Goal: Task Accomplishment & Management: Use online tool/utility

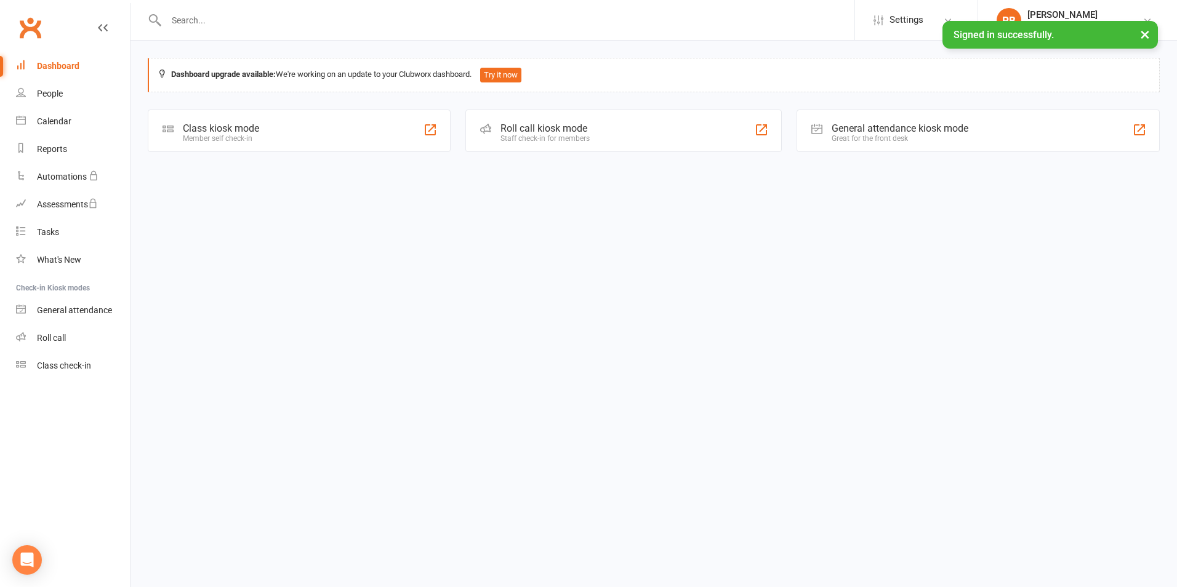
click at [505, 146] on div "Roll call kiosk mode Staff check-in for members" at bounding box center [623, 131] width 316 height 42
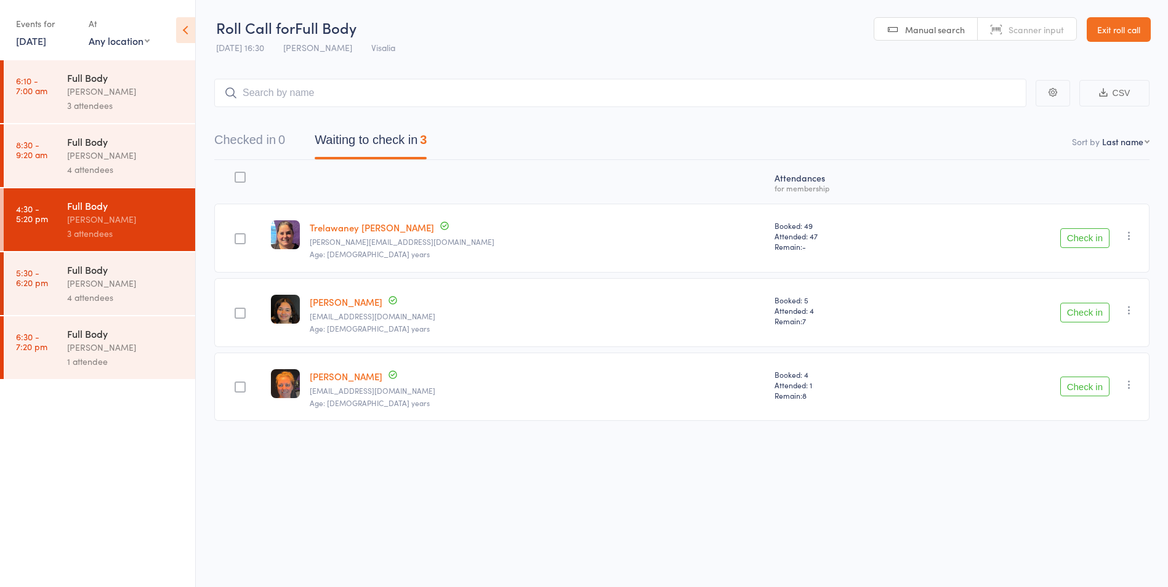
click at [1073, 239] on button "Check in" at bounding box center [1084, 238] width 49 height 20
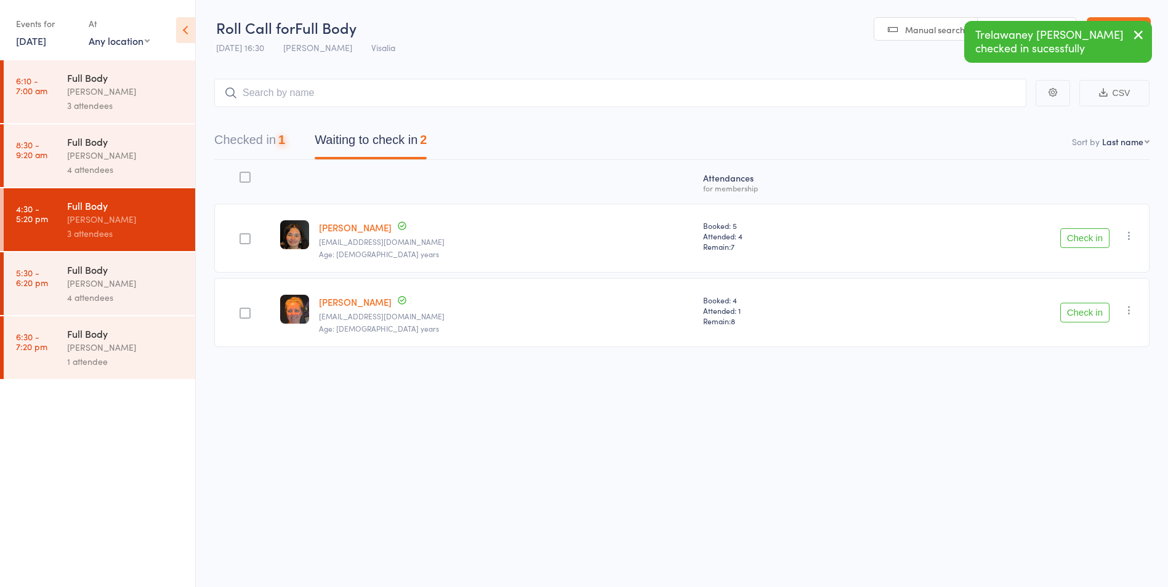
click at [1073, 239] on button "Check in" at bounding box center [1084, 238] width 49 height 20
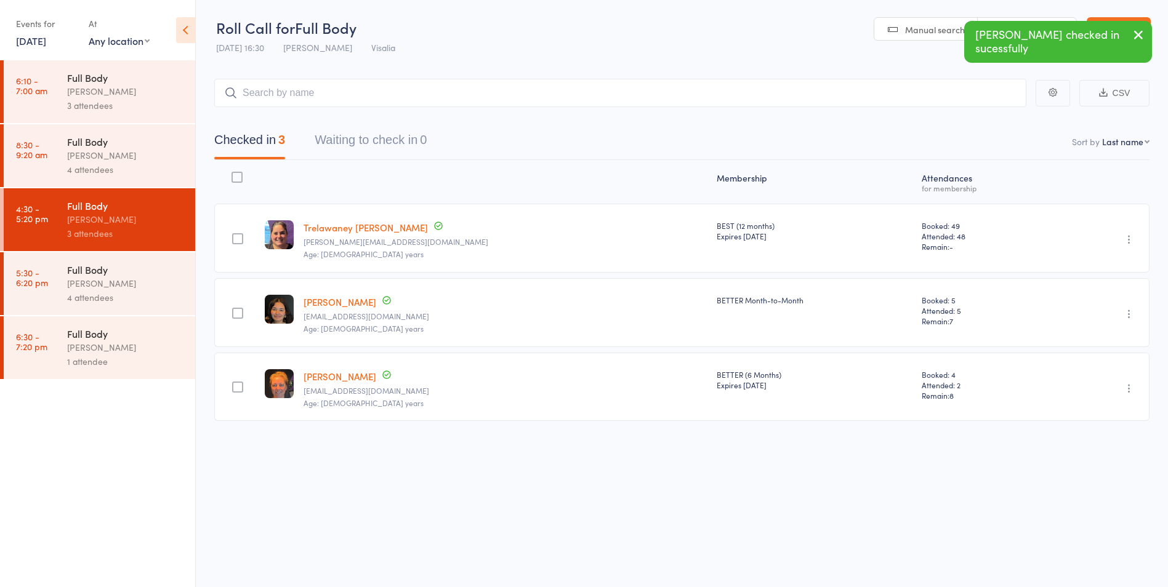
click at [108, 275] on div "Full Body" at bounding box center [126, 270] width 118 height 14
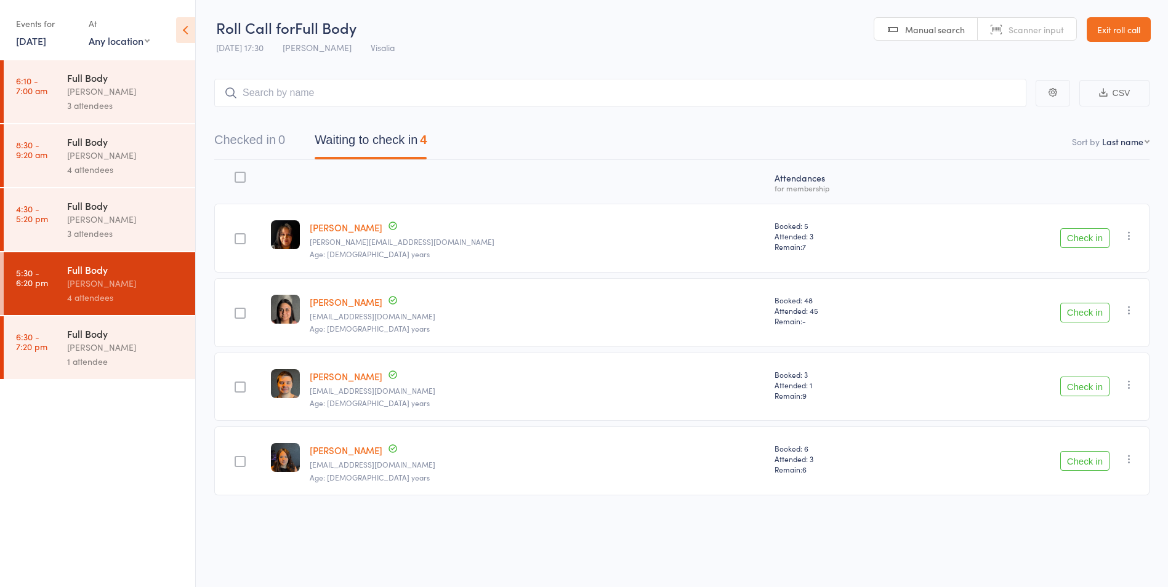
click at [92, 350] on div "[PERSON_NAME]" at bounding box center [126, 347] width 118 height 14
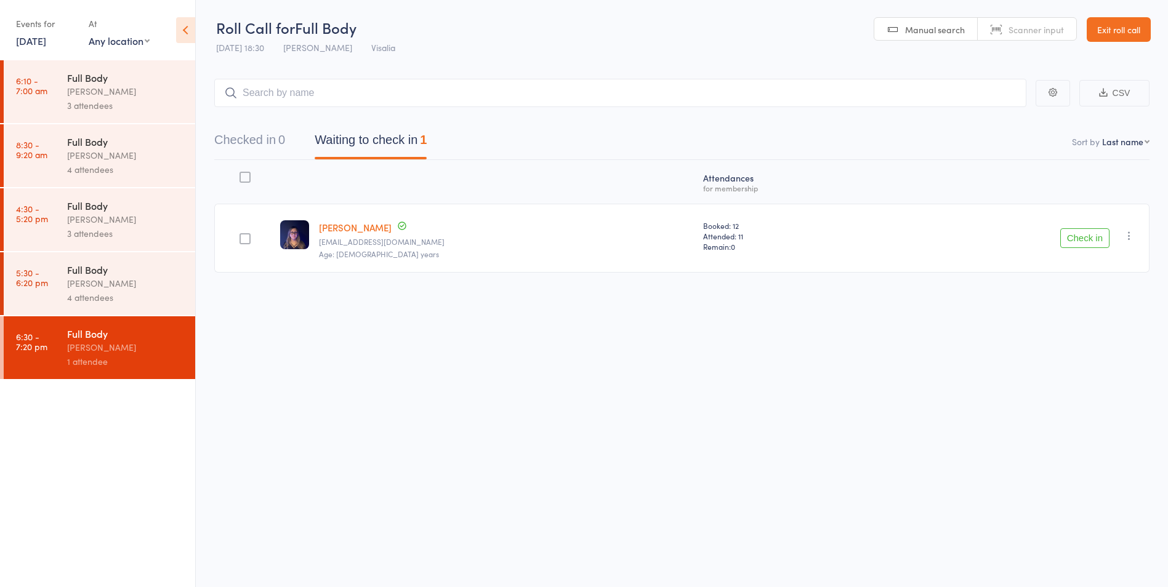
click at [82, 292] on div "4 attendees" at bounding box center [126, 298] width 118 height 14
